Goal: Task Accomplishment & Management: Complete application form

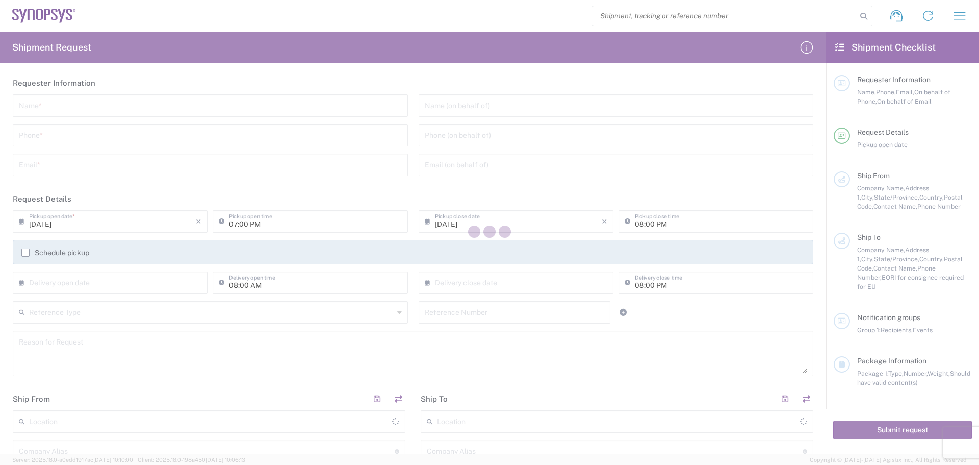
type input "[GEOGRAPHIC_DATA]"
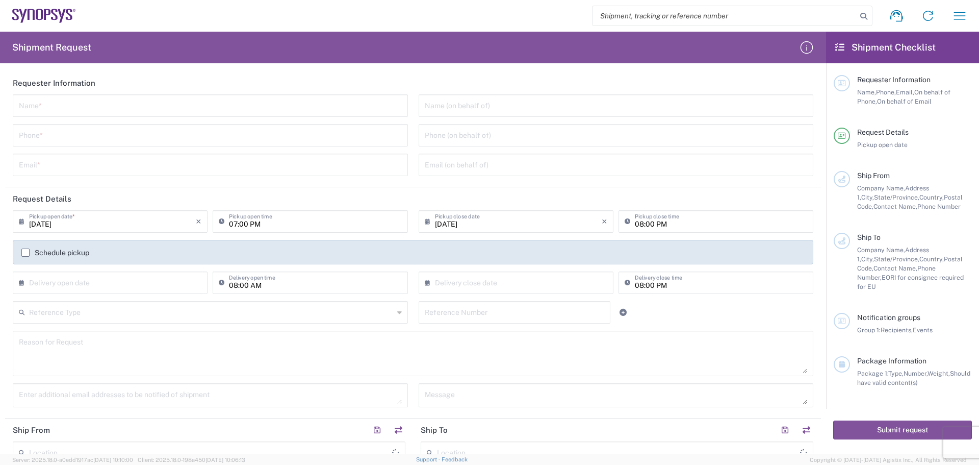
click at [54, 109] on input "text" at bounding box center [210, 105] width 383 height 18
type input "[PERSON_NAME]"
type input "4088061431"
type input "[PERSON_NAME][EMAIL_ADDRESS][PERSON_NAME][DOMAIN_NAME]"
click at [427, 134] on input "tel" at bounding box center [616, 134] width 383 height 18
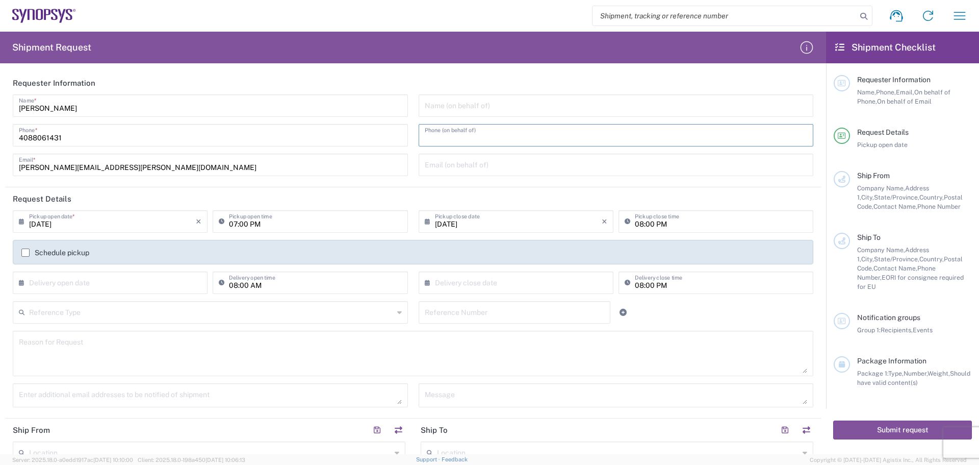
type input "4088061431"
click at [21, 222] on icon at bounding box center [24, 221] width 10 height 16
click at [31, 220] on input "[DATE]" at bounding box center [112, 221] width 167 height 18
click at [80, 283] on span "8" at bounding box center [81, 284] width 15 height 14
type input "[DATE]"
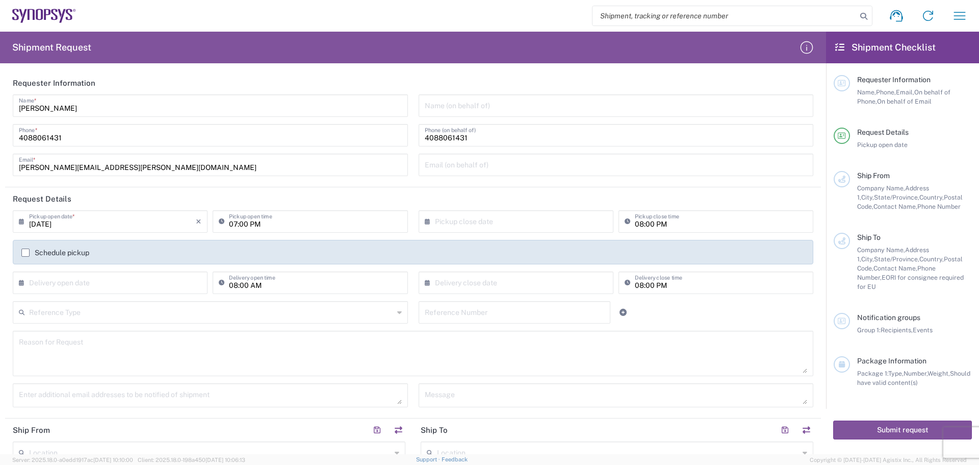
click at [435, 218] on input "text" at bounding box center [518, 221] width 167 height 18
click at [489, 282] on span "8" at bounding box center [483, 284] width 15 height 14
type input "[DATE]"
click at [42, 279] on input "text" at bounding box center [112, 282] width 167 height 18
click at [97, 343] on span "9" at bounding box center [96, 346] width 15 height 14
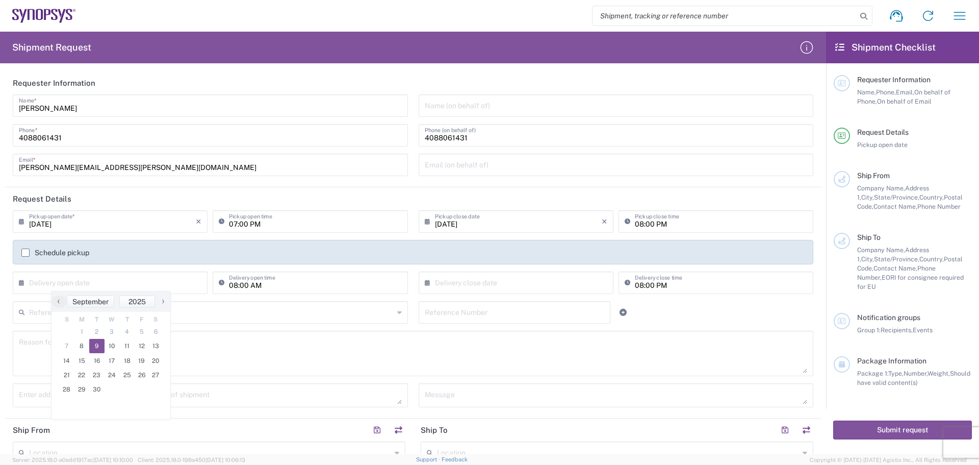
type input "[DATE]"
click at [435, 283] on input "text" at bounding box center [518, 282] width 167 height 18
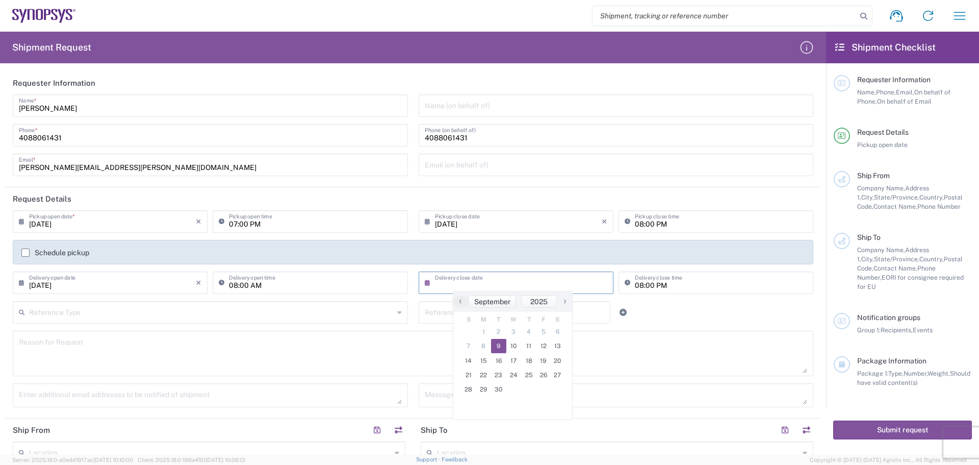
click at [500, 347] on span "9" at bounding box center [498, 346] width 15 height 14
type input "[DATE]"
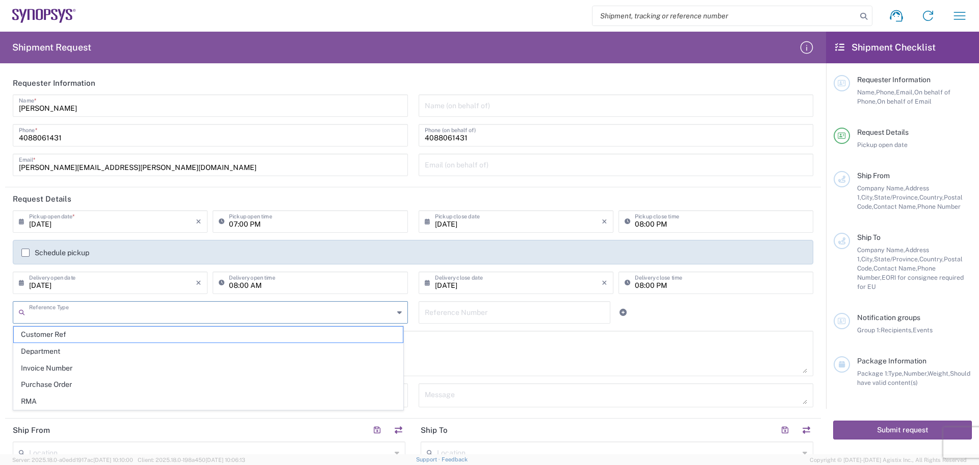
click at [38, 311] on input "text" at bounding box center [211, 311] width 365 height 18
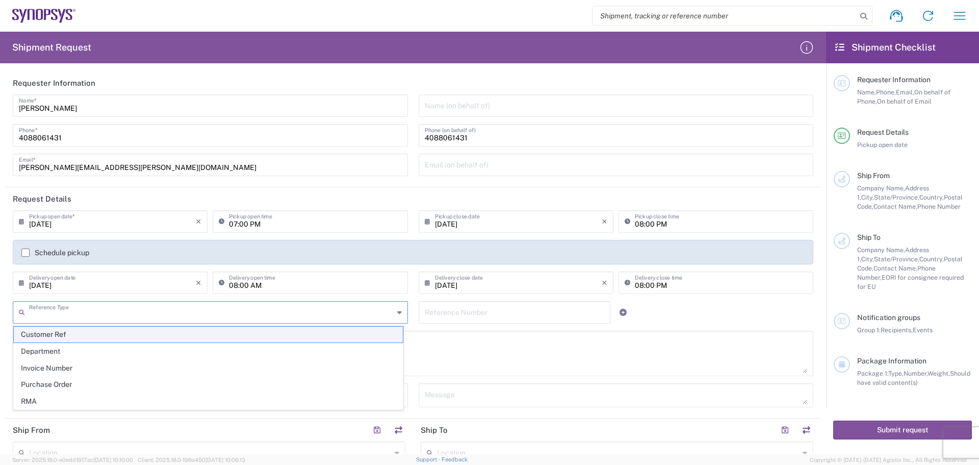
click at [93, 335] on span "Customer Ref" at bounding box center [208, 334] width 389 height 16
type input "Customer Ref"
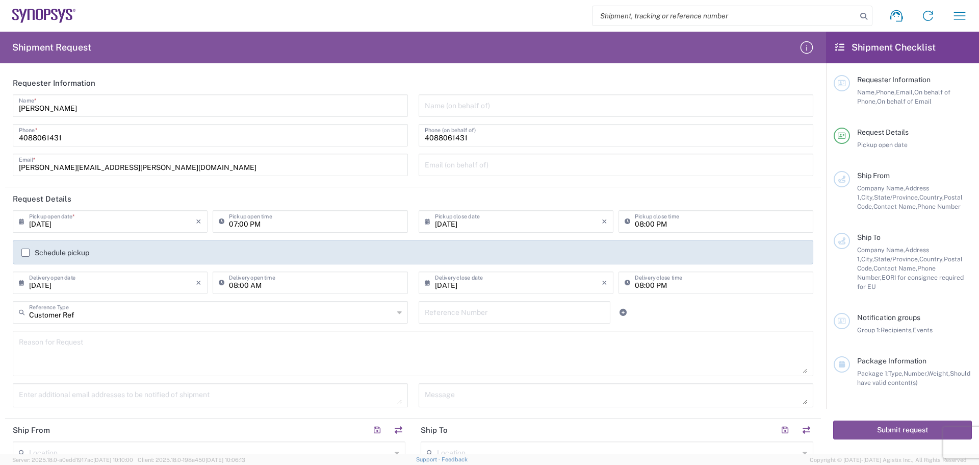
click at [426, 312] on input "text" at bounding box center [515, 311] width 180 height 18
type input "PCIe Gen7 ISI Fixture"
click at [59, 340] on textarea at bounding box center [413, 353] width 788 height 39
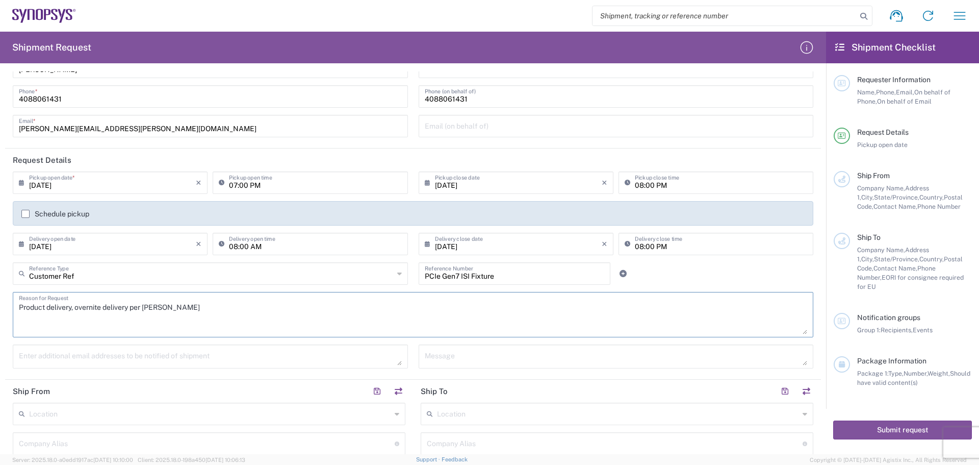
scroll to position [204, 0]
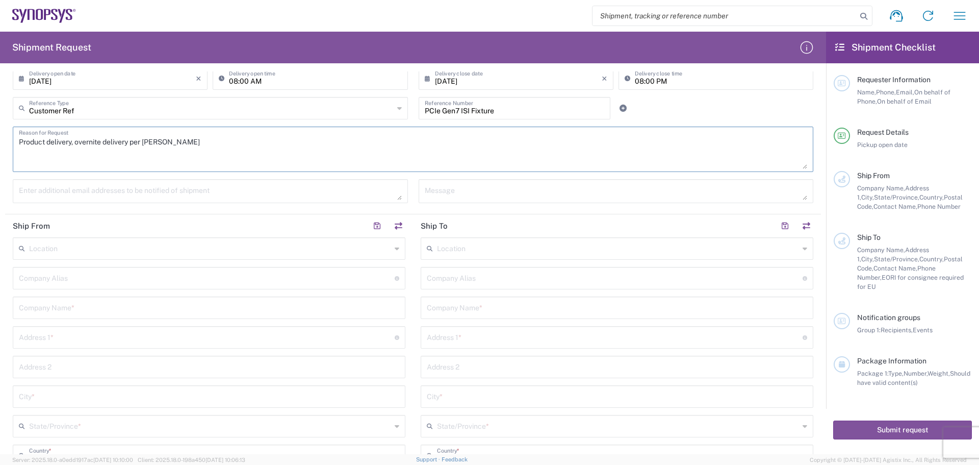
type textarea "Product delivery, overnite delivery per [PERSON_NAME]"
click at [33, 280] on input "text" at bounding box center [207, 277] width 376 height 18
type input "Betatron Inc."
type input "[PERSON_NAME][EMAIL_ADDRESS][PERSON_NAME][DOMAIN_NAME]"
type input "Betatron Inc."
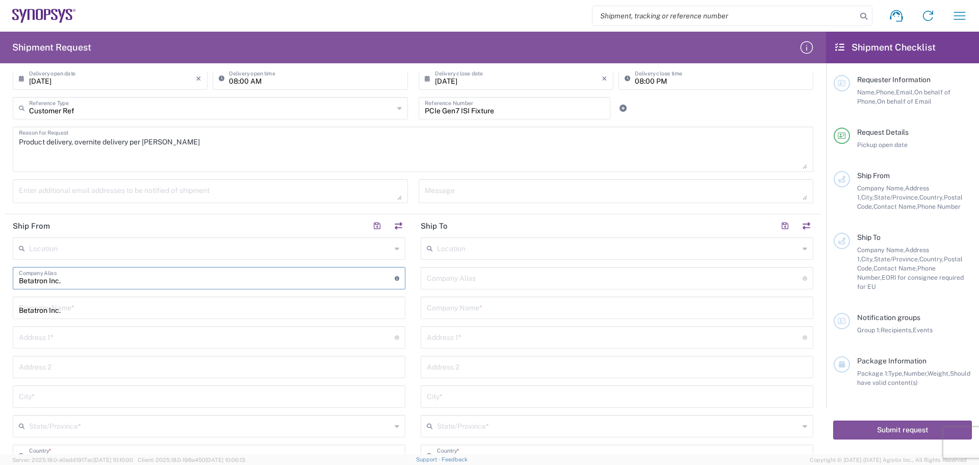
type input "[STREET_ADDRESS]"
type input "[GEOGRAPHIC_DATA][PERSON_NAME]"
type input "[US_STATE]"
type input "[GEOGRAPHIC_DATA]"
type input "95131"
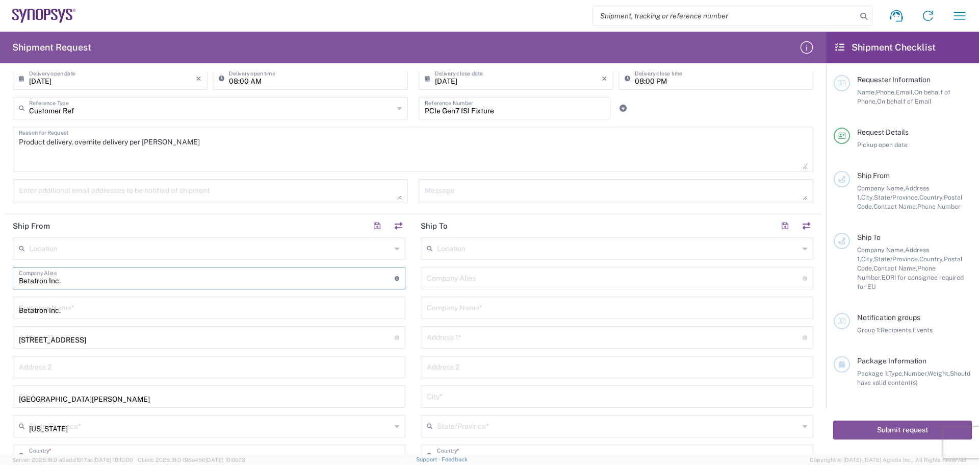
type input "4088061431"
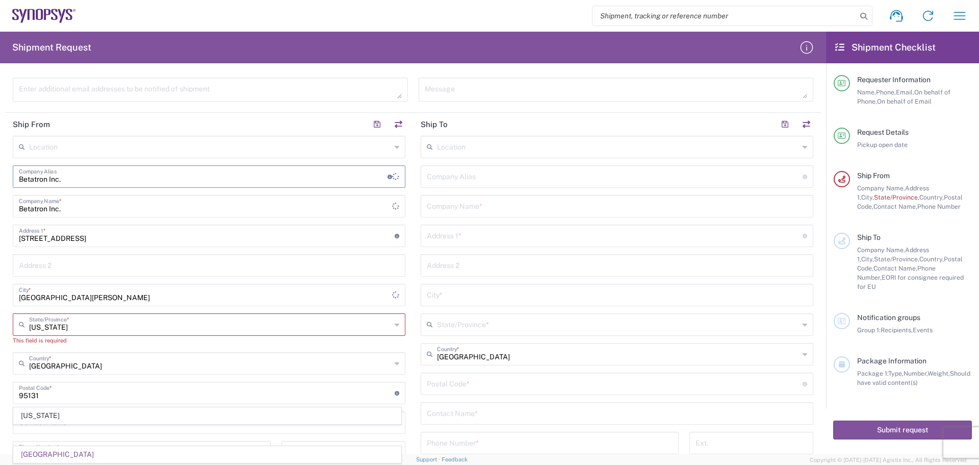
scroll to position [306, 0]
click at [124, 330] on input "[US_STATE]" at bounding box center [210, 323] width 362 height 18
click at [132, 346] on span "[US_STATE]" at bounding box center [207, 346] width 387 height 16
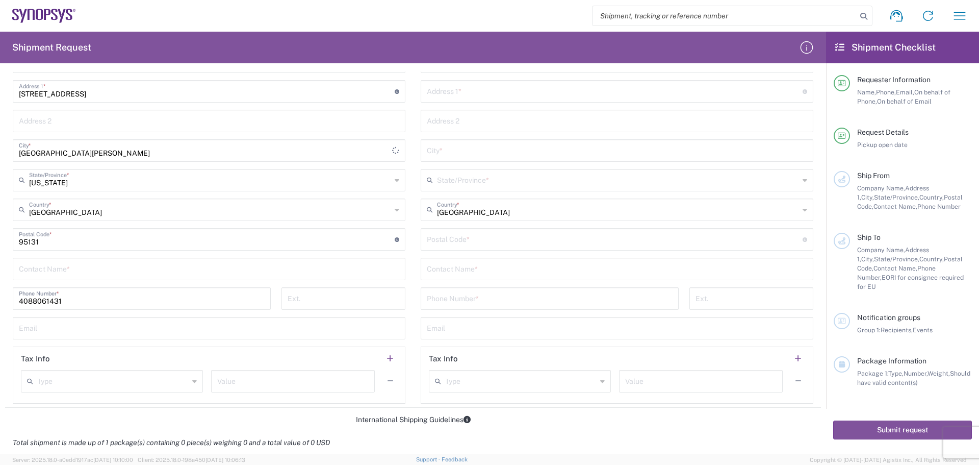
scroll to position [459, 0]
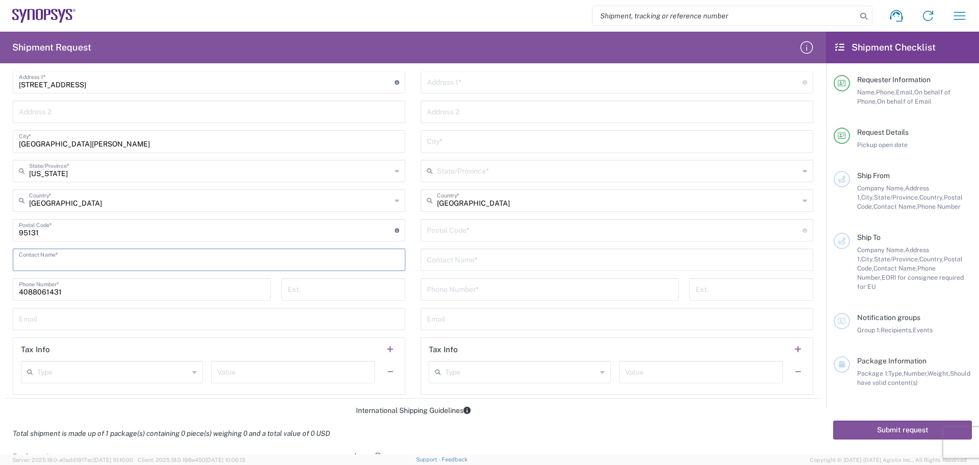
click at [32, 261] on input "text" at bounding box center [209, 259] width 380 height 18
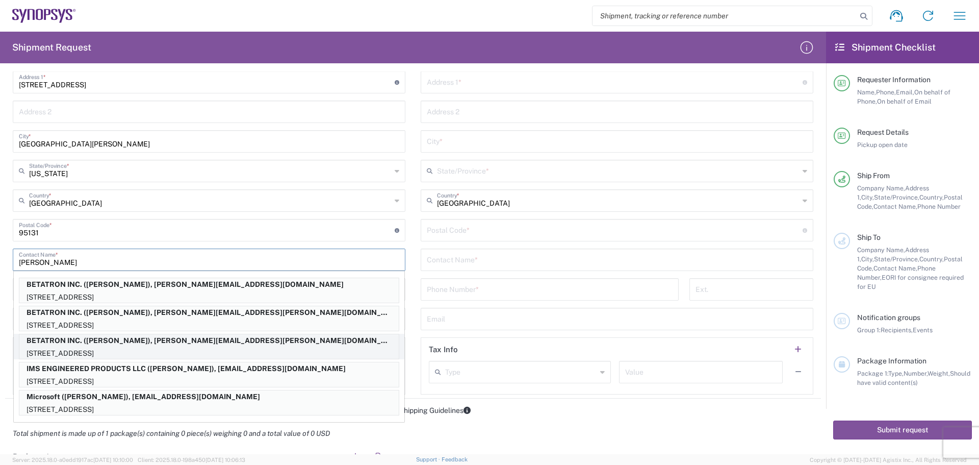
type input "[PERSON_NAME]"
click at [153, 347] on p "[STREET_ADDRESS]" at bounding box center [208, 353] width 379 height 13
type input "BETATRON INC."
type input "[GEOGRAPHIC_DATA]"
type input "[US_STATE]"
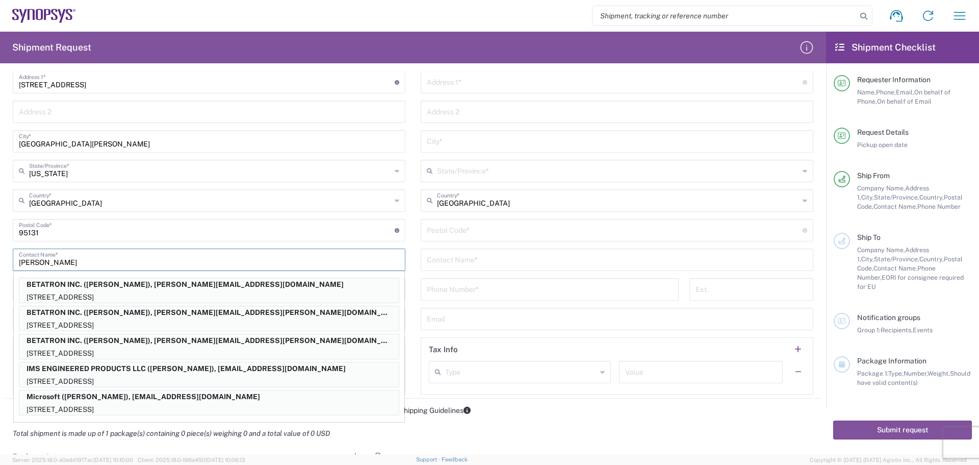
type input "[PERSON_NAME]"
type input "[PERSON_NAME][EMAIL_ADDRESS][PERSON_NAME][DOMAIN_NAME]"
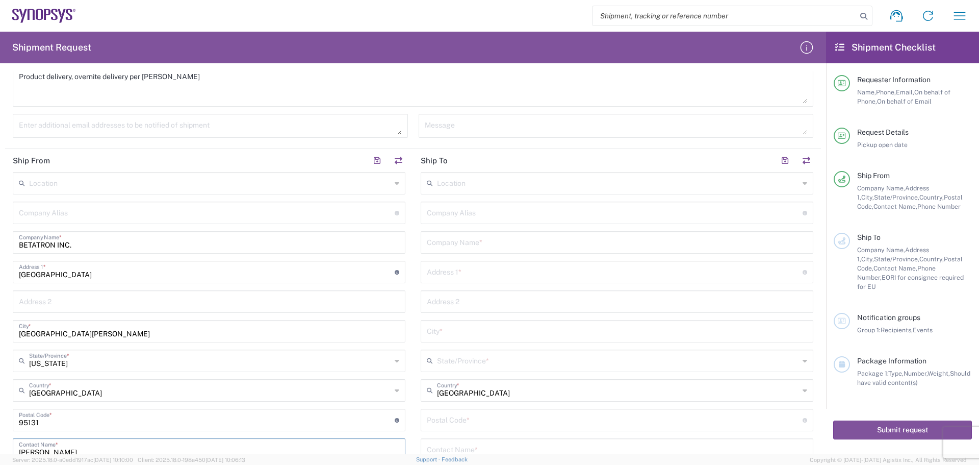
scroll to position [153, 0]
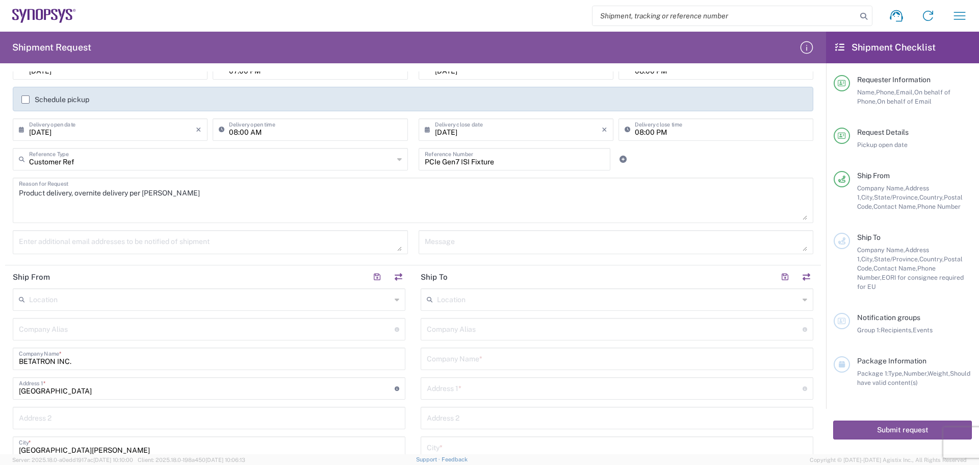
click at [441, 298] on input "text" at bounding box center [618, 299] width 362 height 18
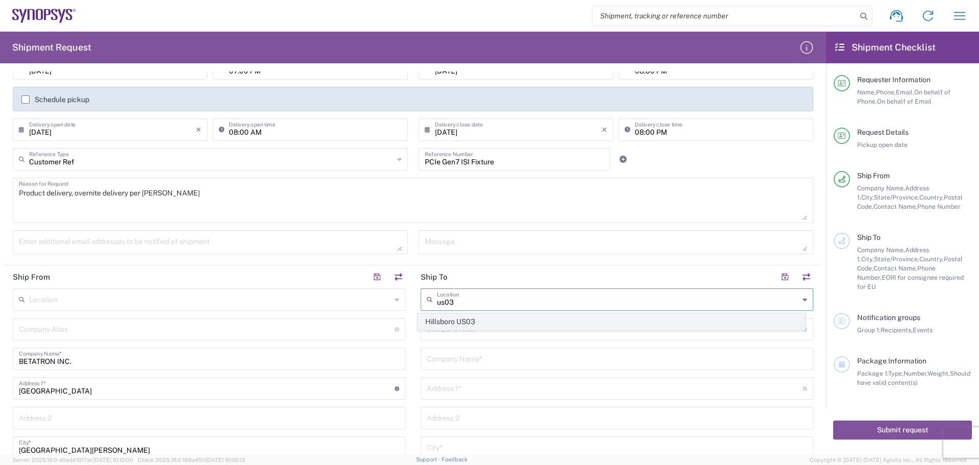
click at [498, 324] on span "Hillsboro US03" at bounding box center [611, 322] width 387 height 16
type input "Hillsboro US03"
type input "Synopsys Inc"
type input "[STREET_ADDRESS][PERSON_NAME]"
type input "Suite 400"
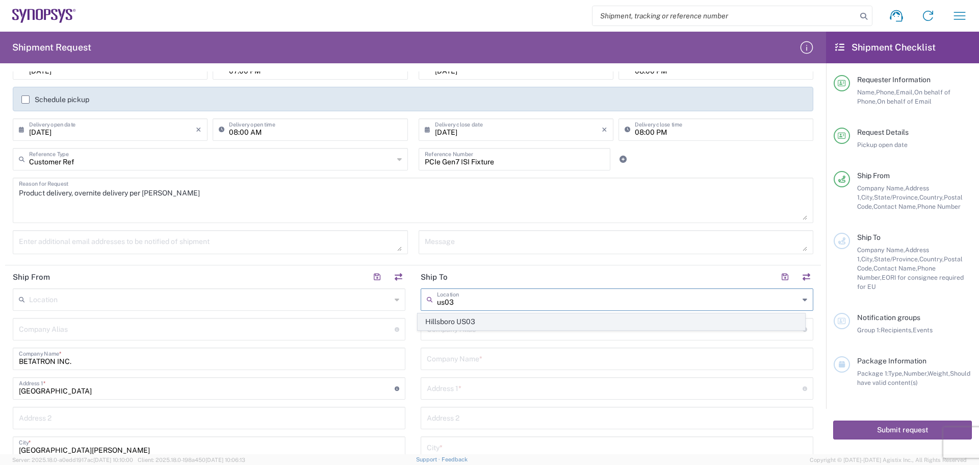
type input "Hillsboro"
type input "[US_STATE]"
type input "97124"
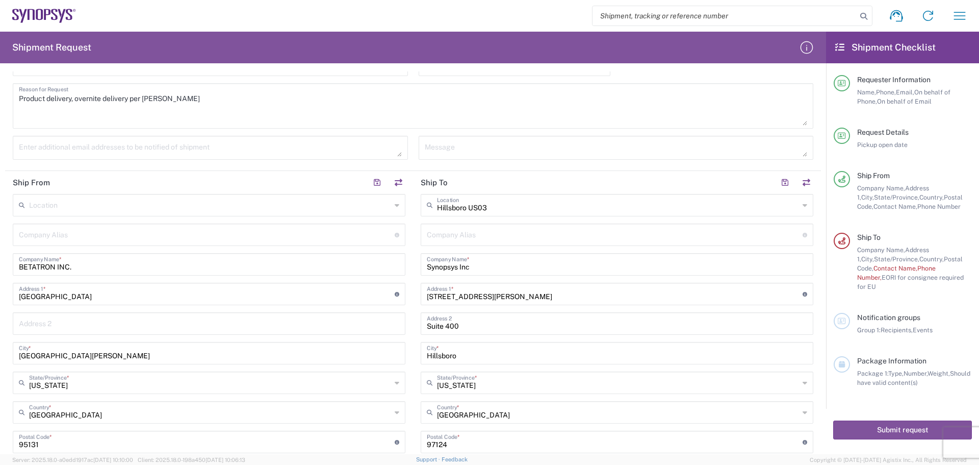
scroll to position [357, 0]
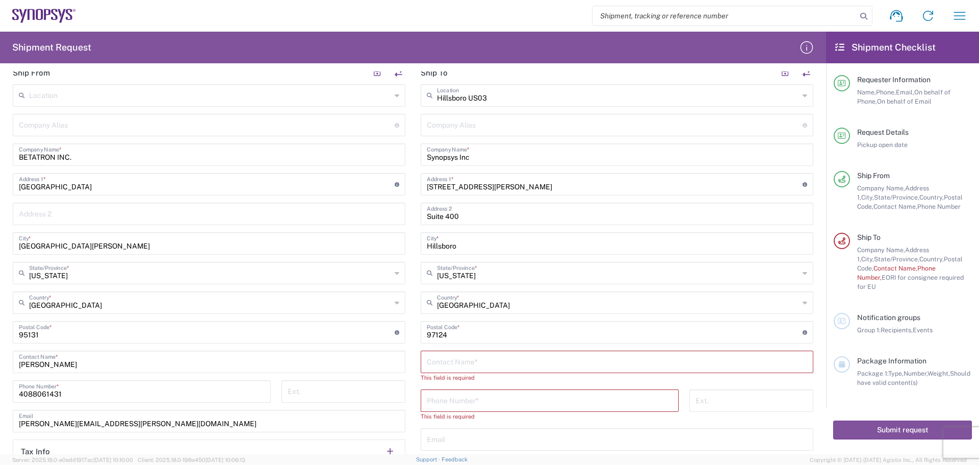
click at [434, 365] on input "text" at bounding box center [617, 361] width 380 height 18
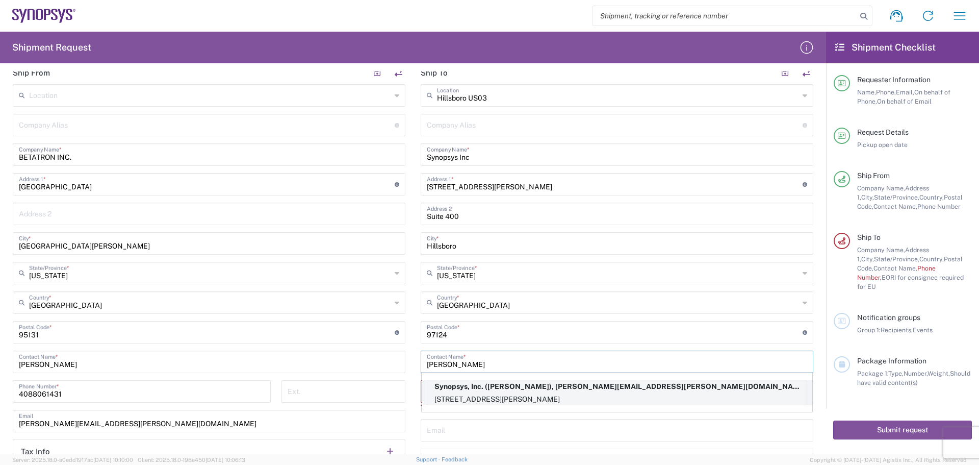
type input "[PERSON_NAME]"
click at [521, 384] on p "Synopsys, Inc. ([PERSON_NAME]), [PERSON_NAME][EMAIL_ADDRESS][PERSON_NAME][DOMAI…" at bounding box center [616, 386] width 379 height 13
type input "Synopsys Hillsboro"
type input "Synopsys, Inc."
type input "[STREET_ADDRESS][PERSON_NAME]"
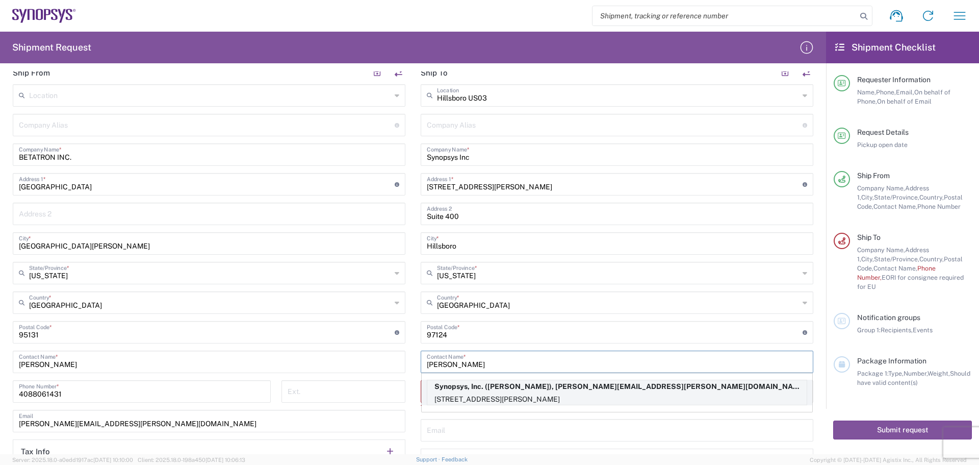
type input "[PERSON_NAME]"
type input "5038808195"
type input "[PERSON_NAME][EMAIL_ADDRESS][PERSON_NAME][DOMAIN_NAME]"
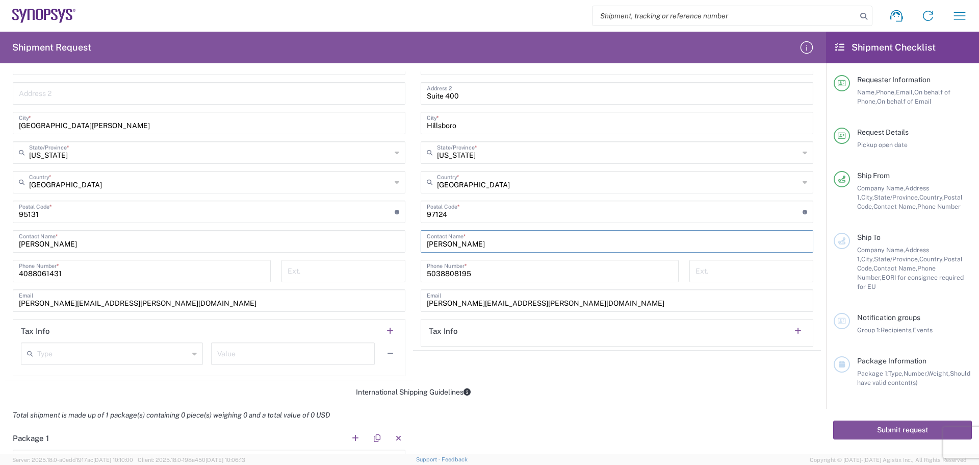
scroll to position [561, 0]
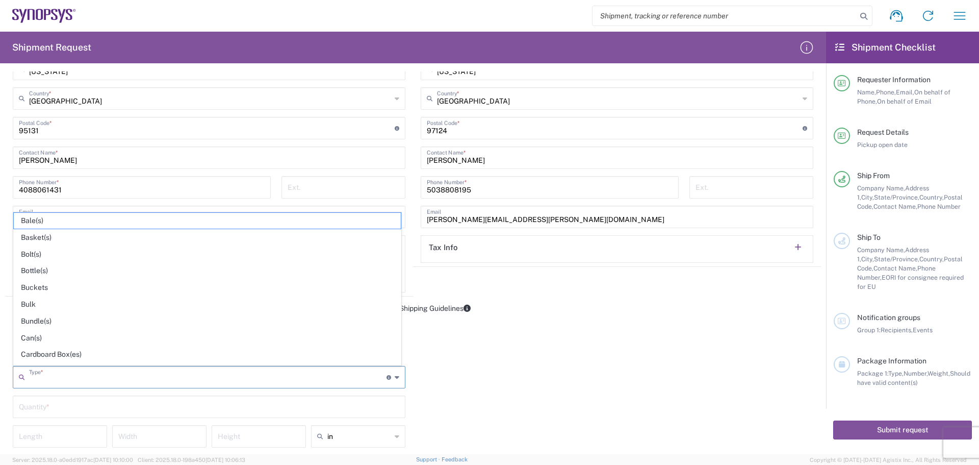
click at [37, 373] on input "text" at bounding box center [207, 376] width 357 height 18
click at [86, 357] on span "Cardboard Box(es)" at bounding box center [207, 354] width 387 height 16
type input "Cardboard Box(es)"
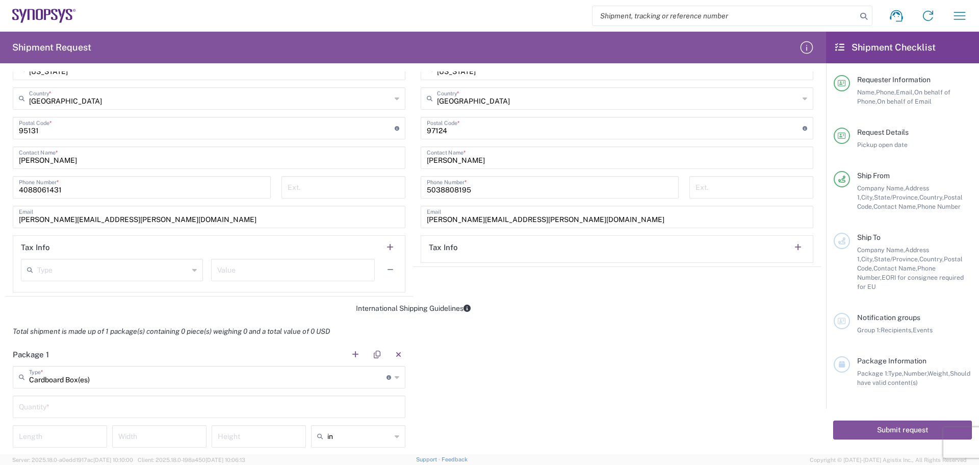
click at [39, 407] on input "text" at bounding box center [209, 406] width 380 height 18
type input "1"
drag, startPoint x: 63, startPoint y: 436, endPoint x: 73, endPoint y: 435, distance: 10.8
click at [67, 436] on input "number" at bounding box center [60, 435] width 82 height 18
type input "30"
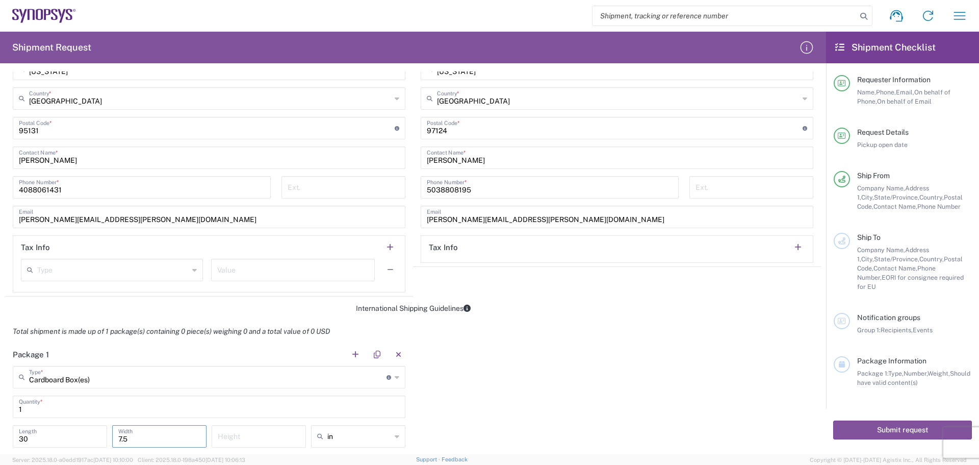
type input "7.5"
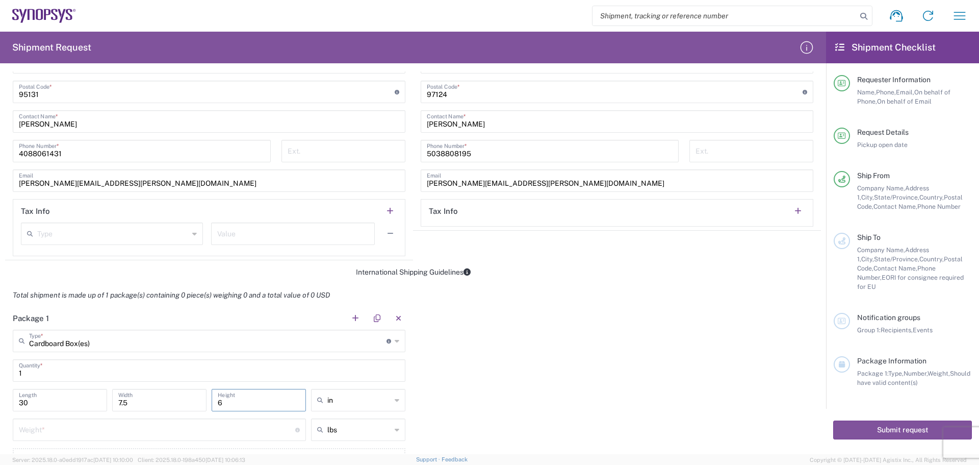
scroll to position [663, 0]
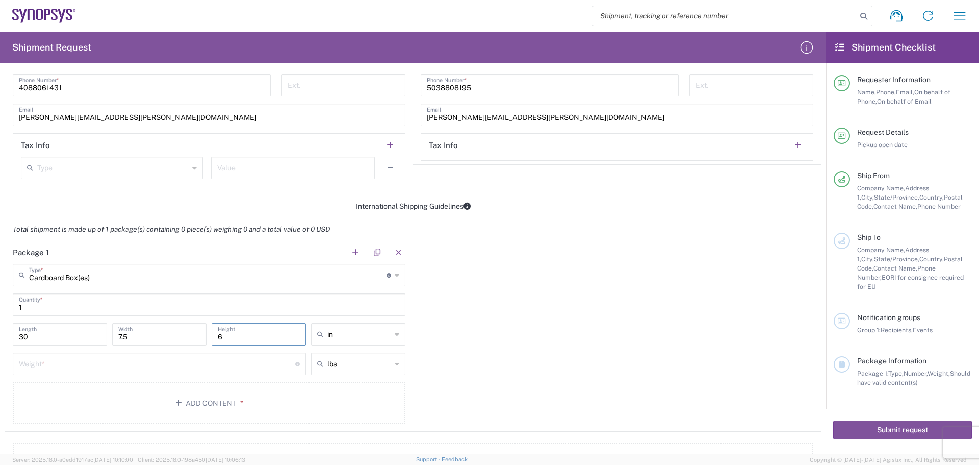
type input "6"
click at [38, 366] on input "number" at bounding box center [157, 363] width 276 height 18
type input "4.4"
click at [237, 401] on span "*" at bounding box center [240, 403] width 7 height 8
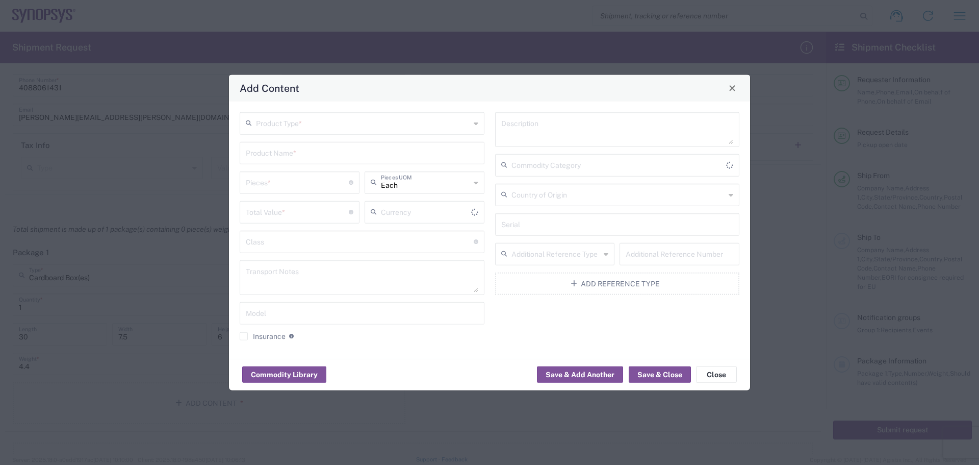
type input "US Dollar"
click at [452, 121] on input "text" at bounding box center [363, 122] width 214 height 18
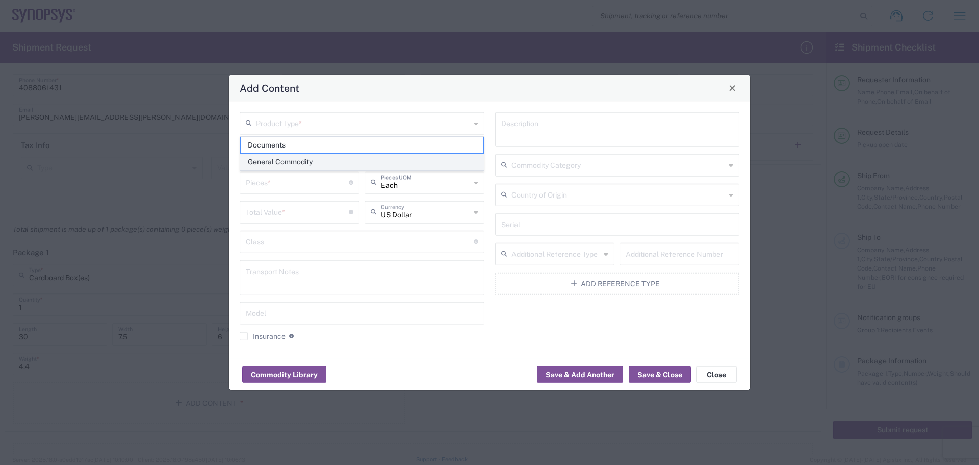
click at [416, 161] on span "General Commodity" at bounding box center [362, 162] width 243 height 16
type input "General Commodity"
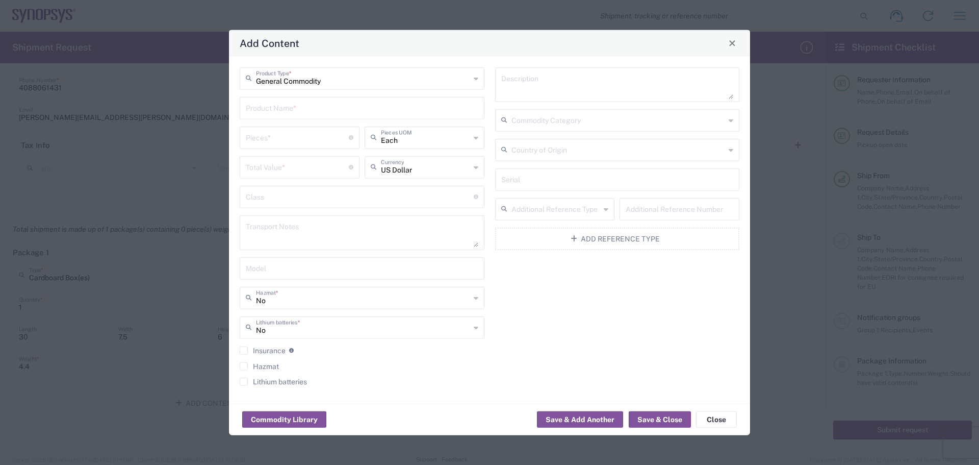
click at [273, 109] on input "text" at bounding box center [362, 107] width 233 height 18
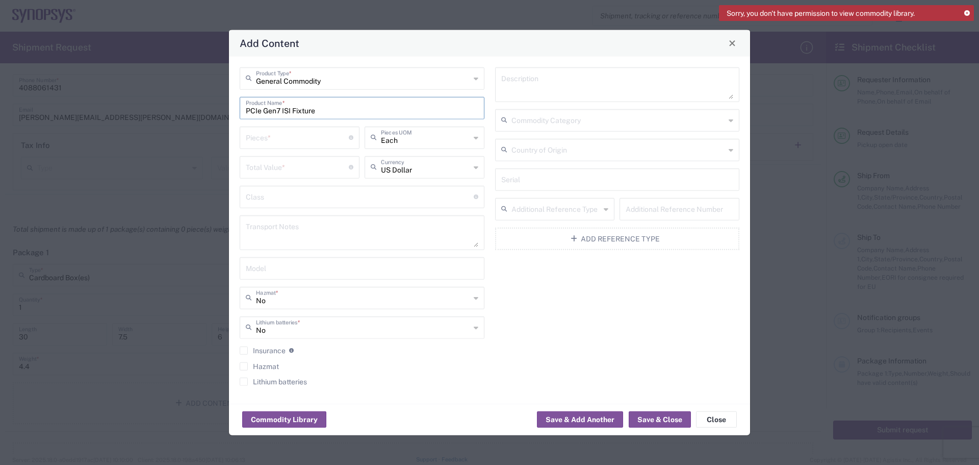
type input "PCIe Gen7 ISI Fixture"
click at [287, 139] on input "number" at bounding box center [297, 136] width 103 height 18
type input "3"
click at [257, 170] on input "number" at bounding box center [297, 166] width 103 height 18
type input "1"
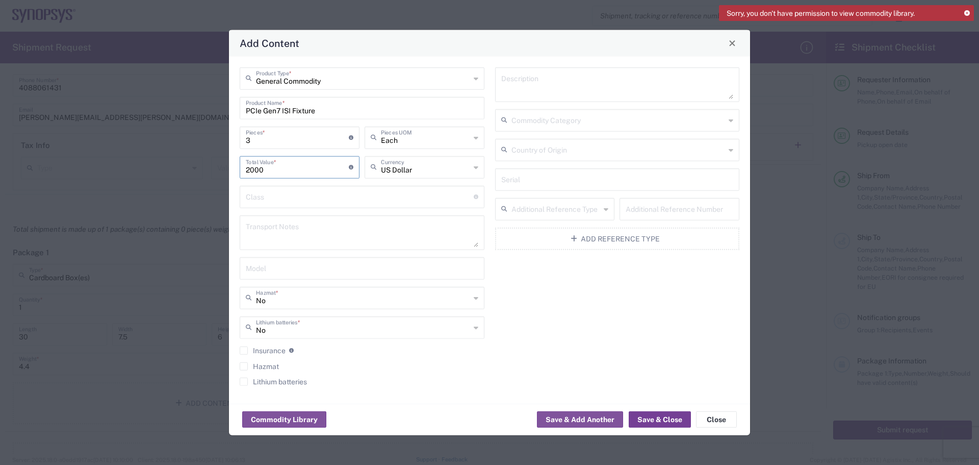
type input "2000"
click at [649, 417] on button "Save & Close" at bounding box center [660, 419] width 62 height 16
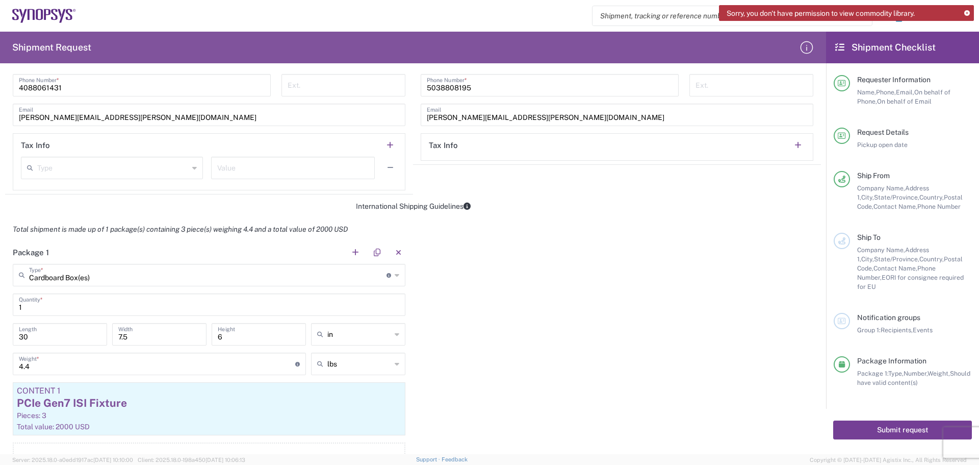
click at [891, 421] on button "Submit request" at bounding box center [902, 429] width 139 height 19
